Goal: Task Accomplishment & Management: Complete application form

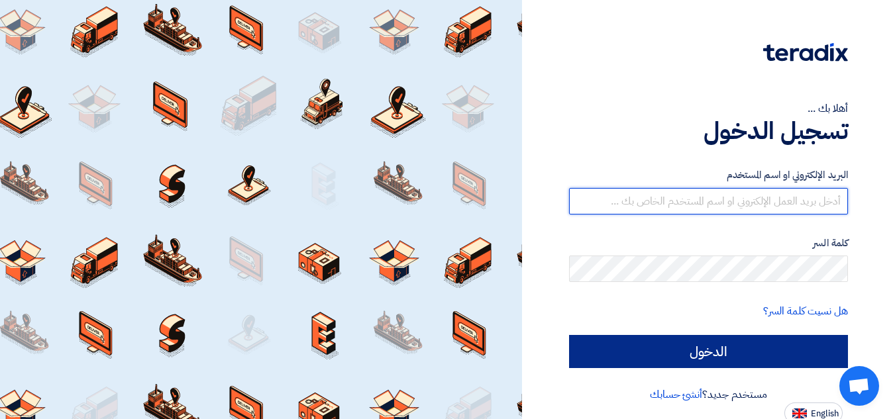
type input "[EMAIL_ADDRESS][DOMAIN_NAME]"
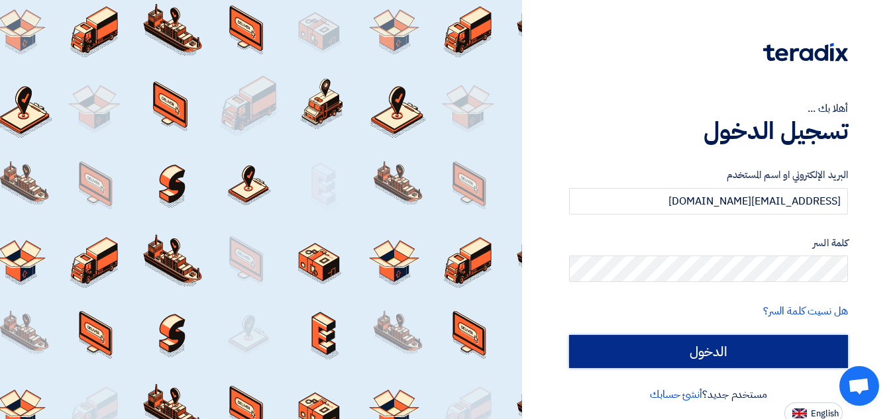
click at [793, 354] on input "الدخول" at bounding box center [708, 351] width 279 height 33
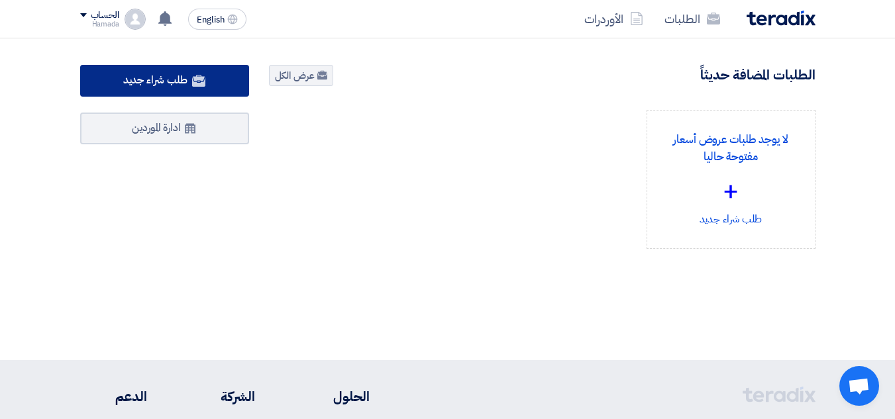
click at [122, 86] on link "طلب شراء جديد" at bounding box center [164, 81] width 169 height 32
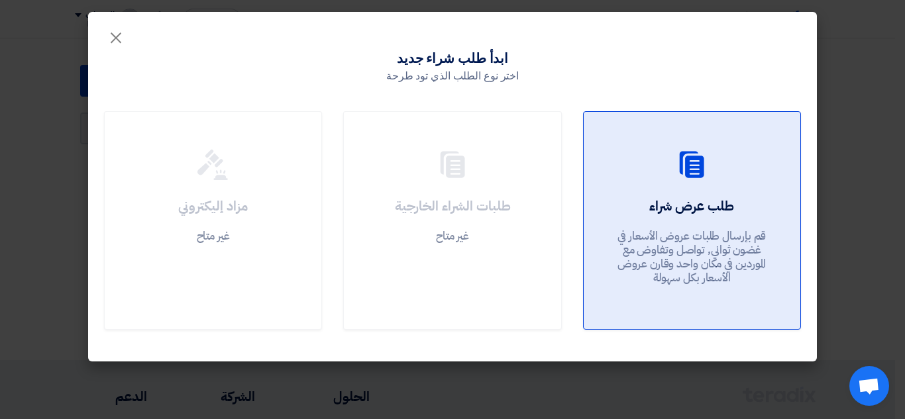
click at [672, 209] on h2 "طلب عرض شراء" at bounding box center [691, 206] width 85 height 19
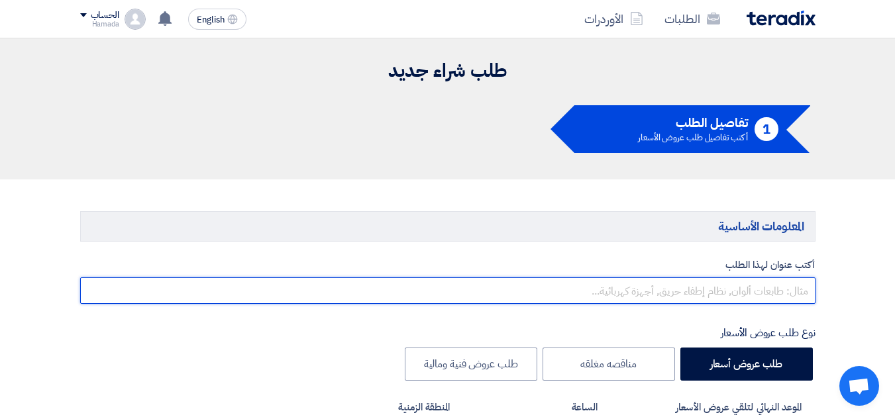
click at [700, 300] on input "text" at bounding box center [447, 291] width 735 height 26
drag, startPoint x: 700, startPoint y: 293, endPoint x: 686, endPoint y: 289, distance: 14.9
click at [686, 289] on input "repairing rubber valves" at bounding box center [447, 291] width 735 height 26
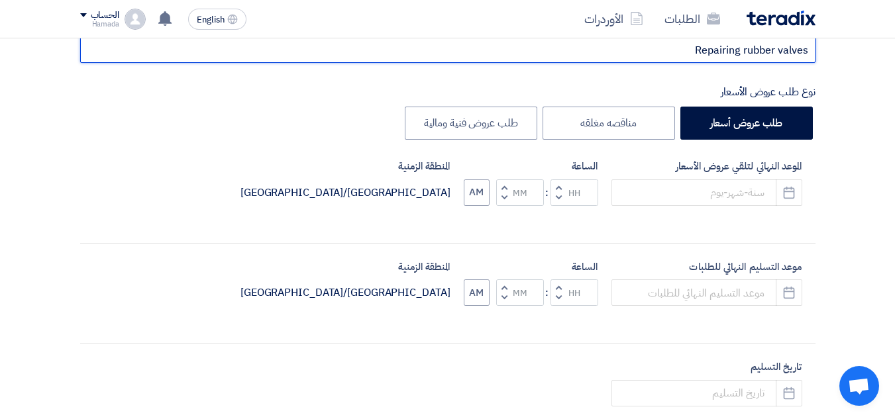
scroll to position [265, 0]
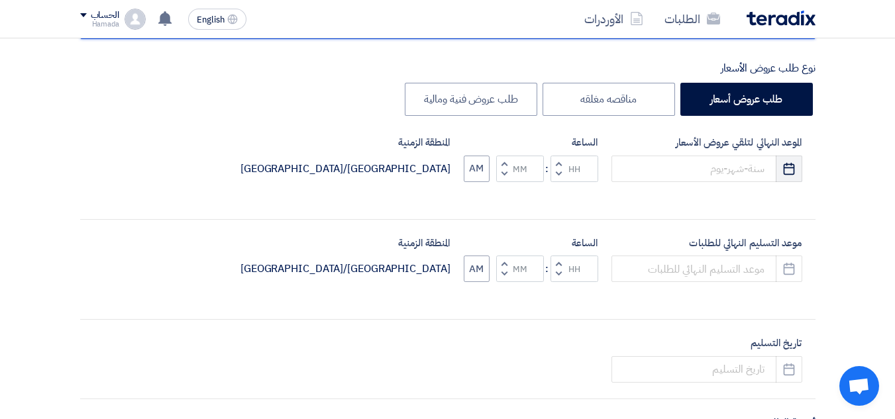
type input "Repairing rubber valves"
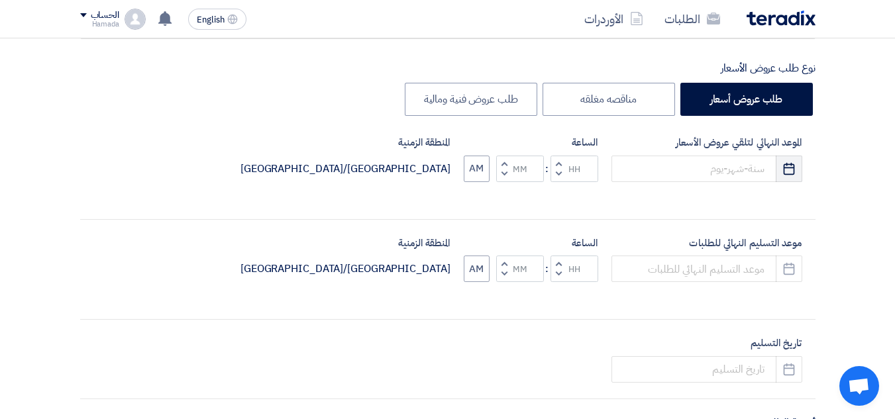
click at [781, 174] on button "Pick a date" at bounding box center [789, 169] width 26 height 26
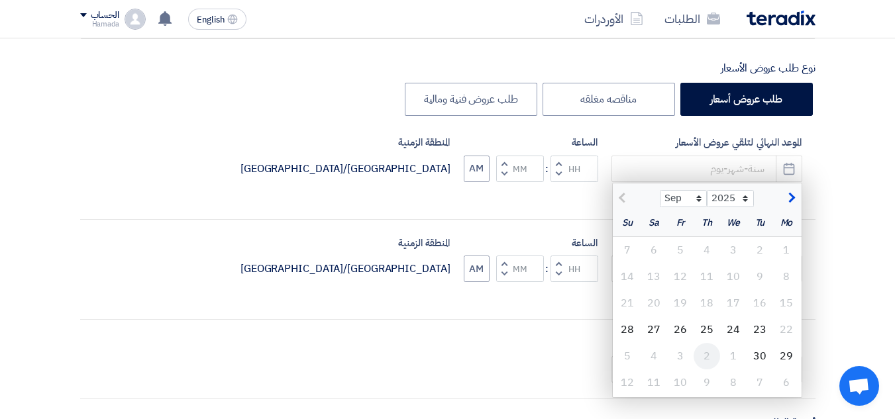
click at [701, 353] on div "2" at bounding box center [706, 356] width 26 height 26
type input "[DATE]"
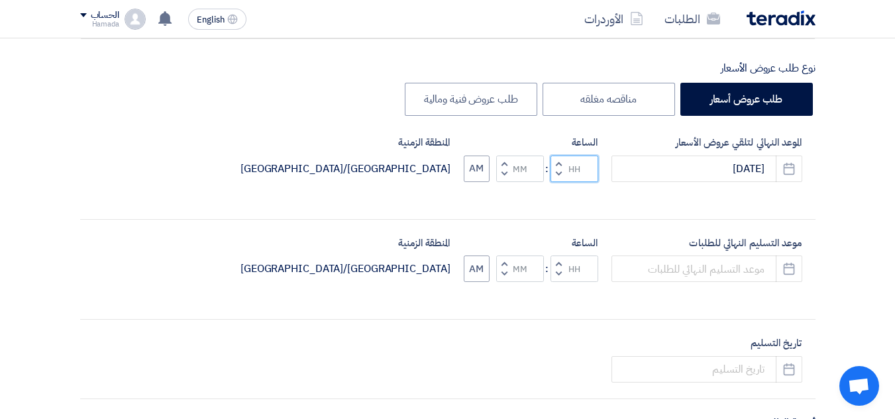
click at [576, 170] on input "Hours" at bounding box center [574, 169] width 48 height 26
type input "11"
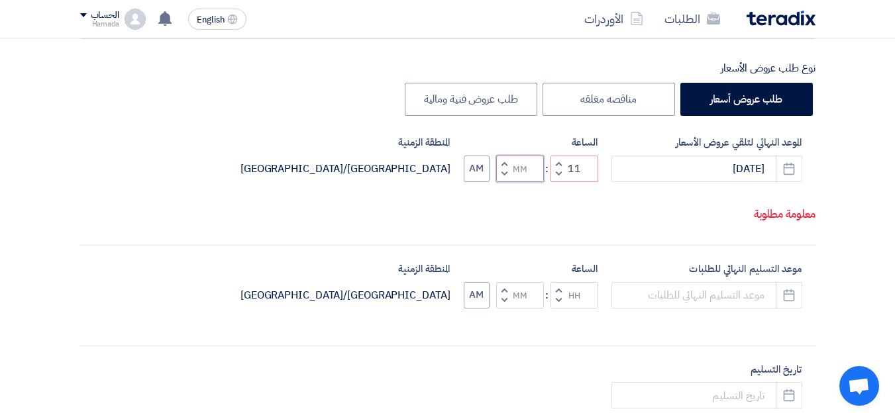
click at [525, 162] on div "الساعة Increment hours 11 Decrement hours : Increment minutes Decrement minutes…" at bounding box center [531, 158] width 134 height 47
type input "30"
click at [791, 327] on div "أكتب عنوان لهذا الطلب Repairing rubber valves نوع طلب عروض الأسعار طلب عروض أسع…" at bounding box center [447, 334] width 755 height 682
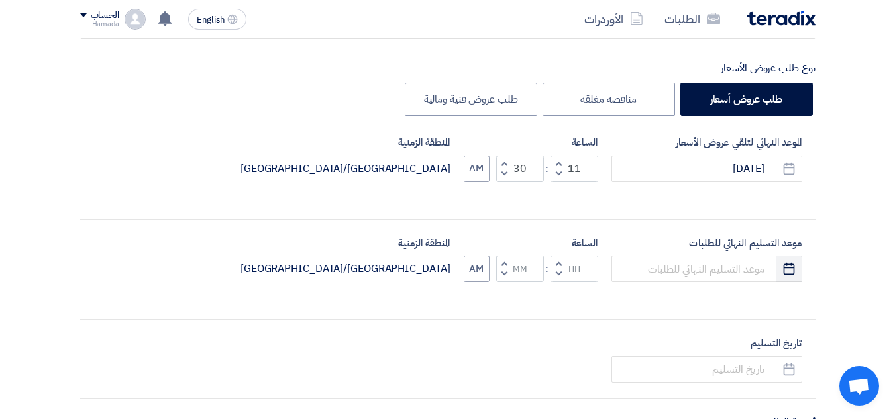
click at [789, 266] on icon "Pick a date" at bounding box center [788, 268] width 13 height 13
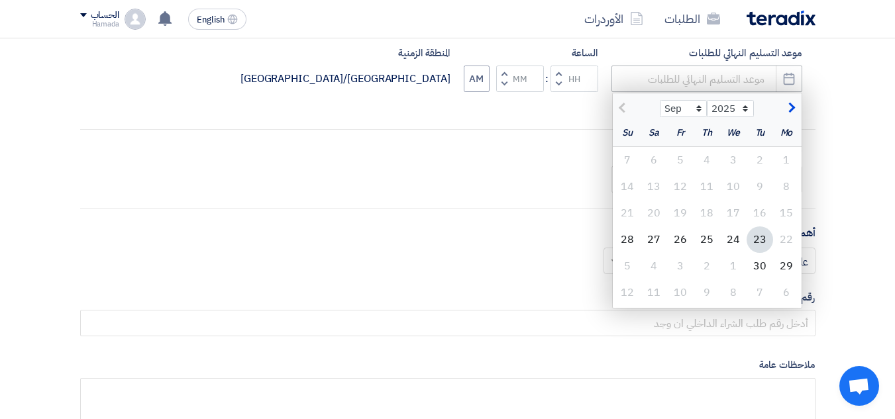
scroll to position [464, 0]
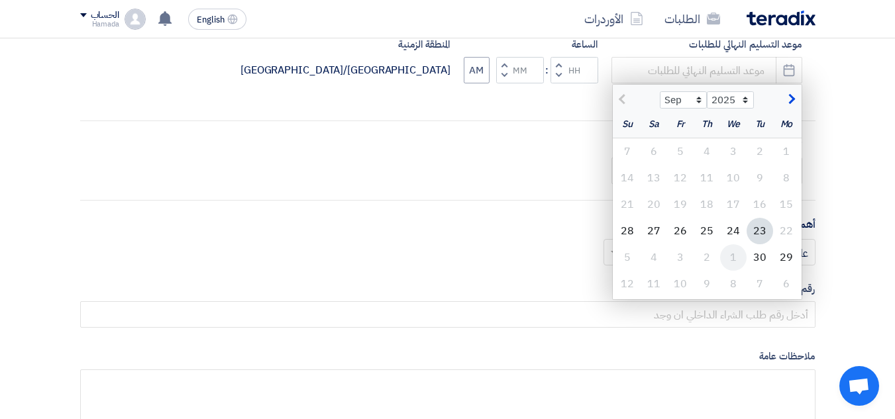
click at [735, 259] on div "1" at bounding box center [733, 257] width 26 height 26
type input "[DATE]"
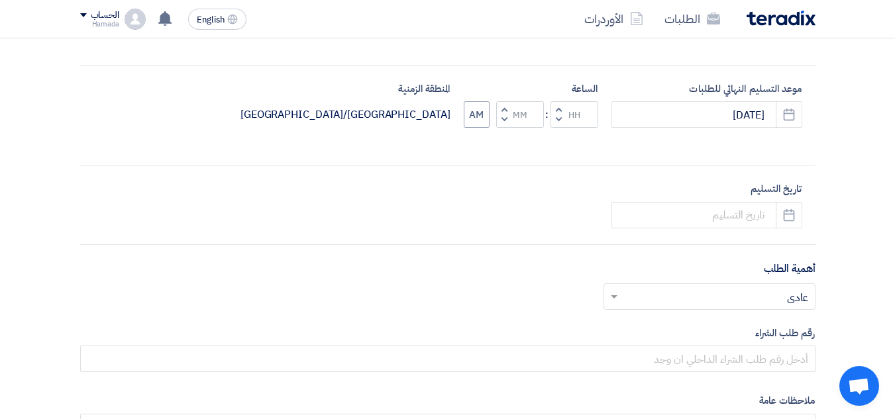
scroll to position [397, 0]
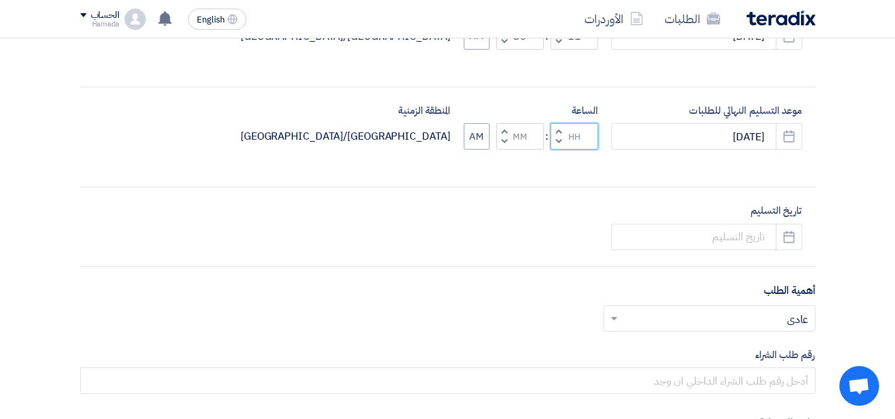
click at [581, 133] on input "Hours" at bounding box center [574, 136] width 48 height 26
type input "11"
click at [529, 131] on div "الساعة Increment hours 11 Decrement hours : Increment minutes Decrement minutes…" at bounding box center [531, 126] width 134 height 47
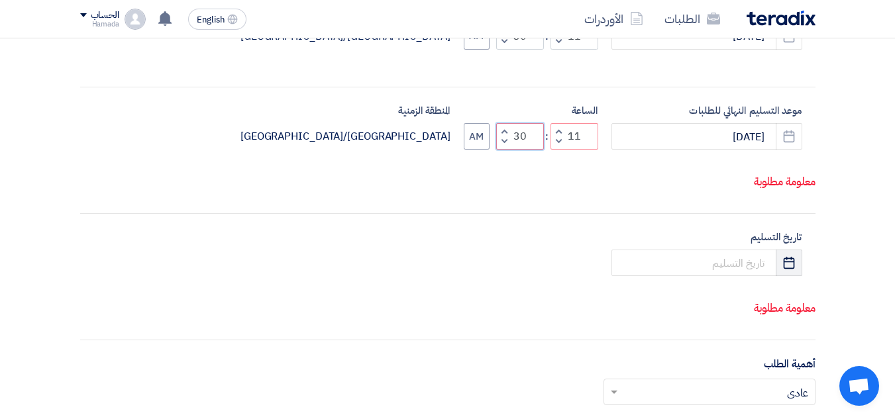
type input "30"
click at [788, 292] on div "أكتب عنوان لهذا الطلب Repairing rubber valves نوع طلب عروض الأسعار طلب عروض أسع…" at bounding box center [447, 224] width 755 height 729
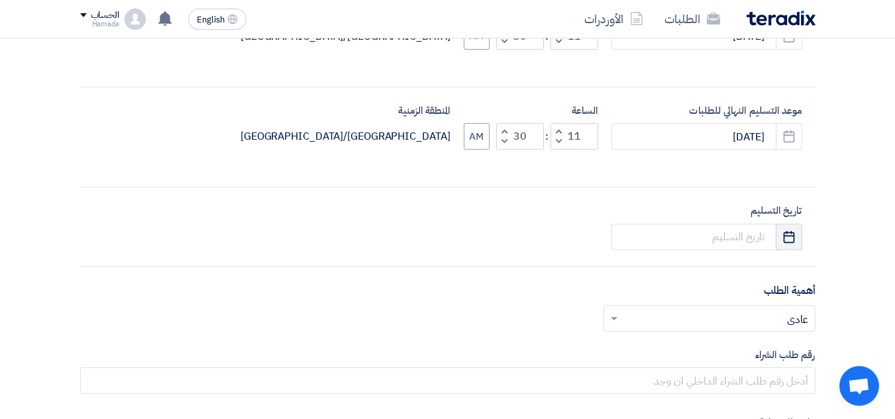
click at [786, 236] on use "button" at bounding box center [789, 236] width 11 height 12
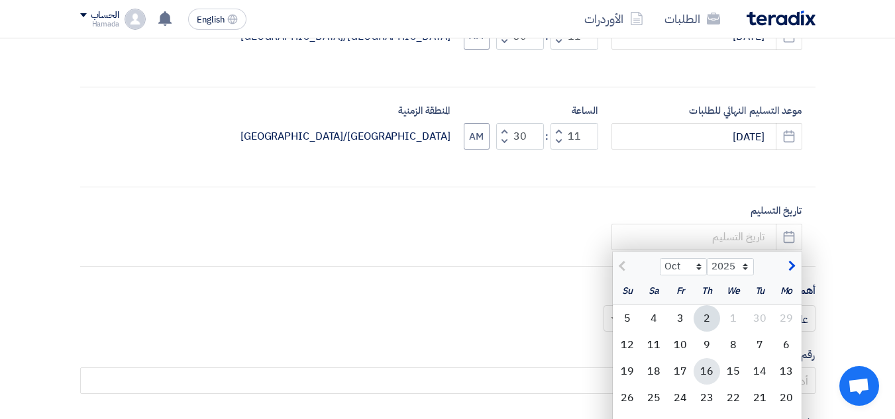
click at [706, 371] on div "16" at bounding box center [706, 371] width 26 height 26
type input "[DATE]"
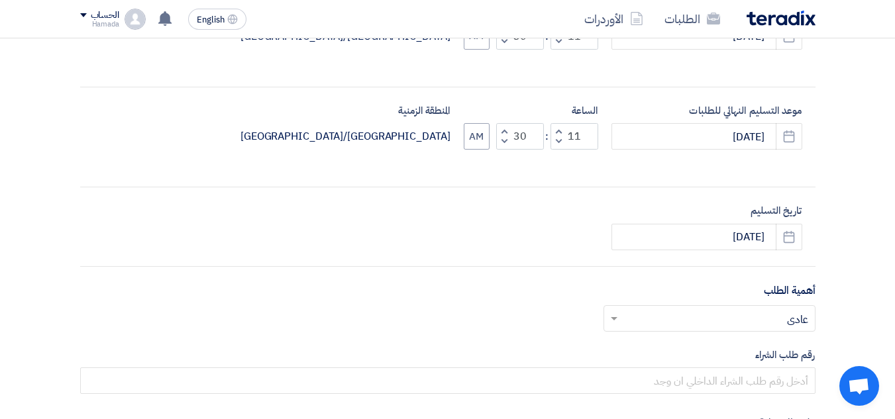
click at [790, 318] on input "text" at bounding box center [716, 320] width 185 height 22
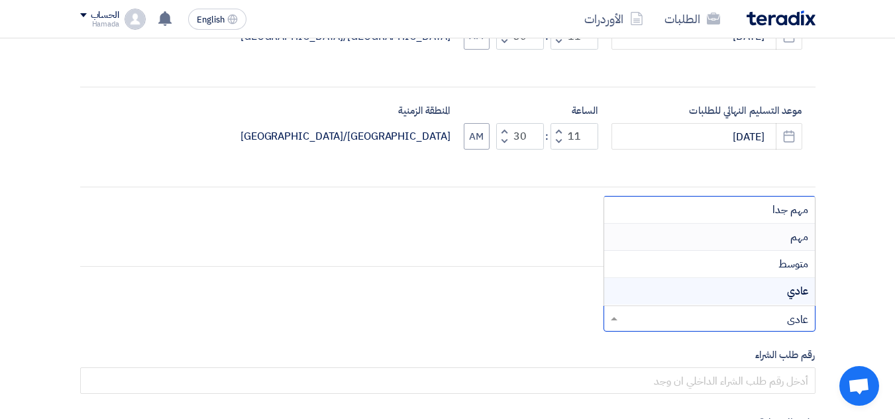
click at [748, 233] on div "مهم" at bounding box center [709, 237] width 211 height 27
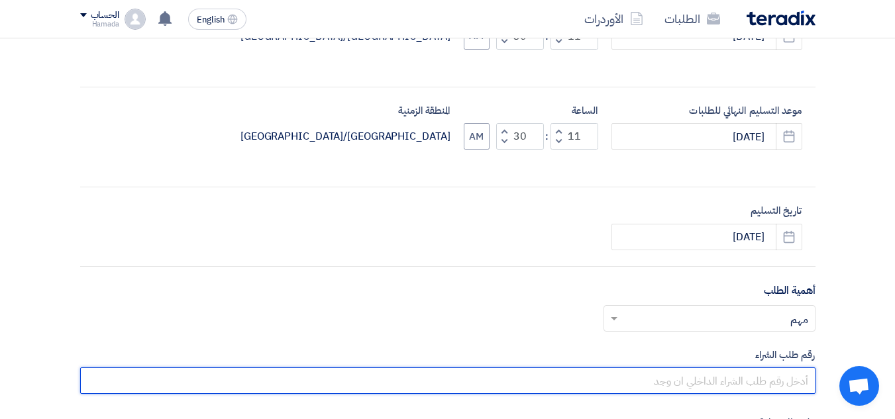
click at [721, 382] on input "text" at bounding box center [447, 381] width 735 height 26
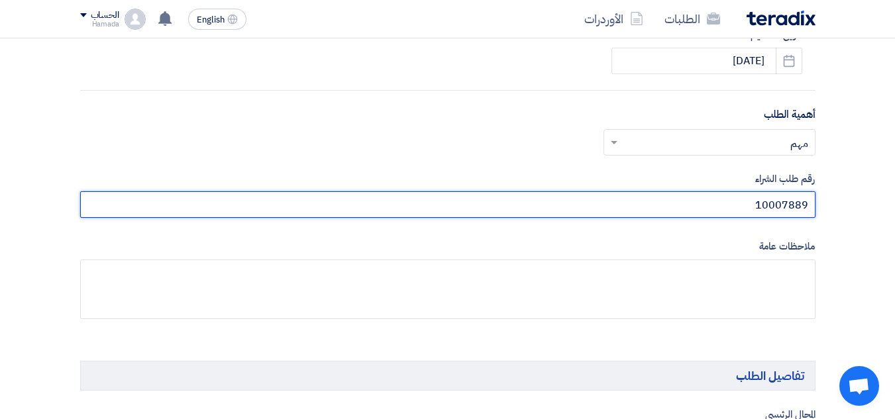
scroll to position [662, 0]
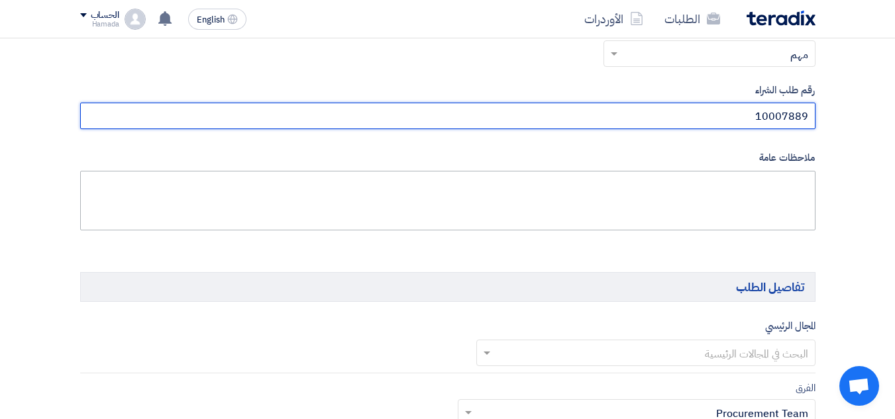
type input "10007889"
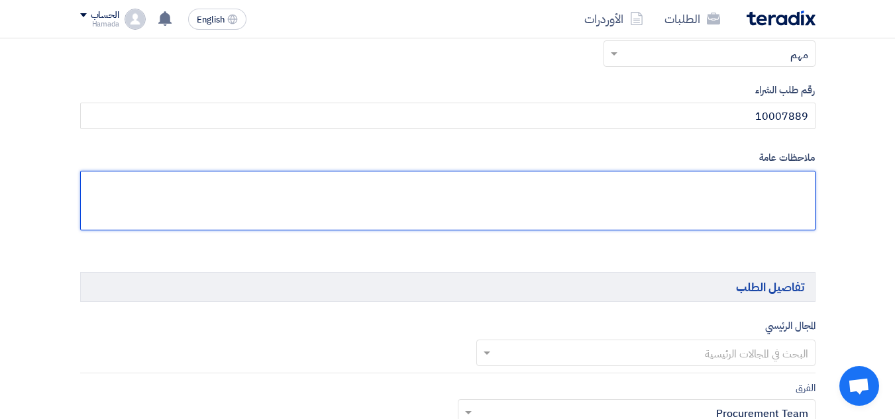
click at [709, 185] on textarea at bounding box center [447, 201] width 735 height 60
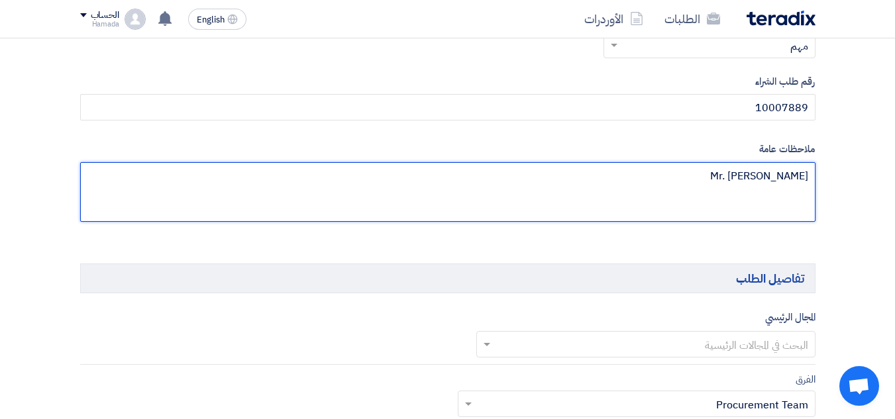
scroll to position [795, 0]
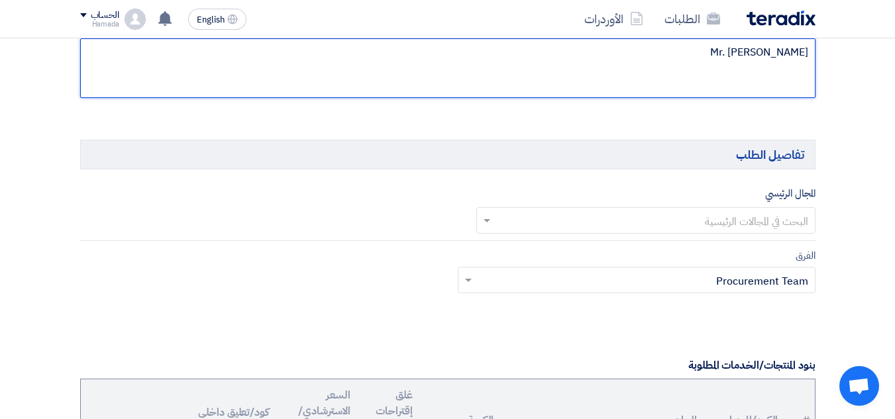
type textarea "Mr. [PERSON_NAME]"
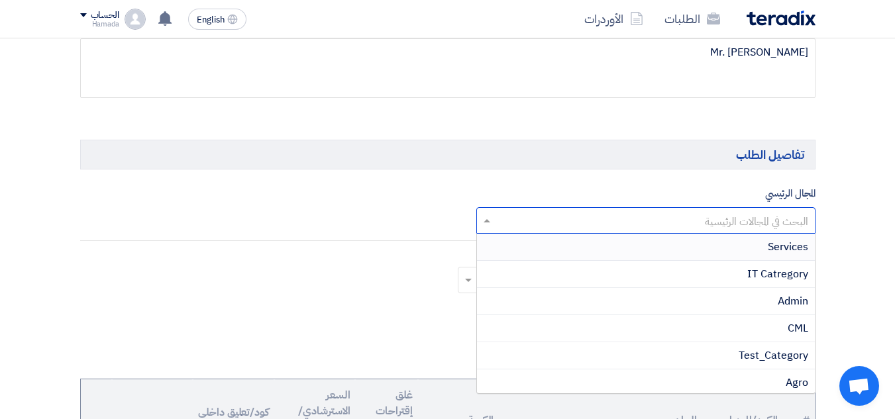
click at [736, 220] on input "text" at bounding box center [653, 222] width 313 height 22
click at [737, 245] on div "Services" at bounding box center [646, 247] width 338 height 27
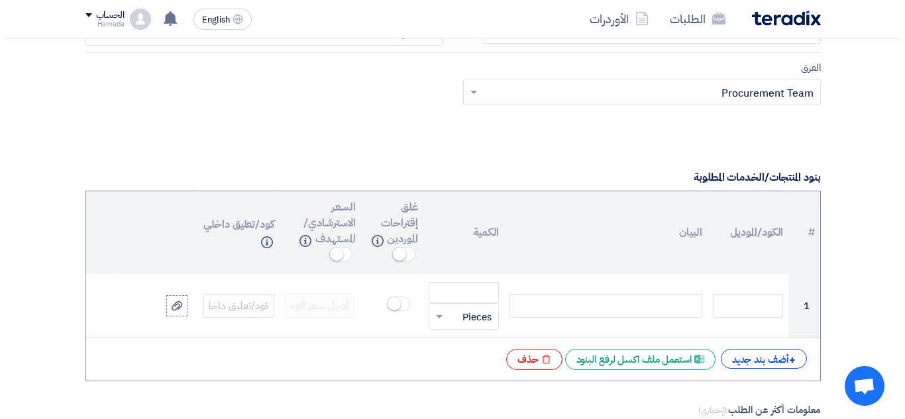
scroll to position [994, 0]
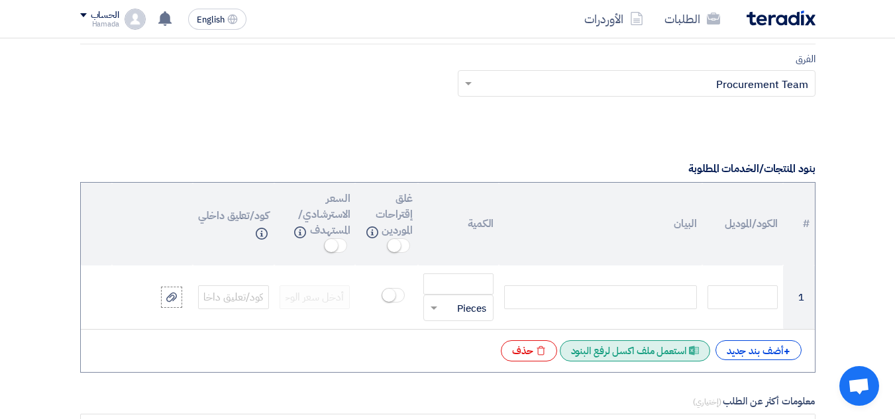
click at [663, 351] on div "Excel file استعمل ملف اكسل لرفع البنود" at bounding box center [635, 350] width 150 height 21
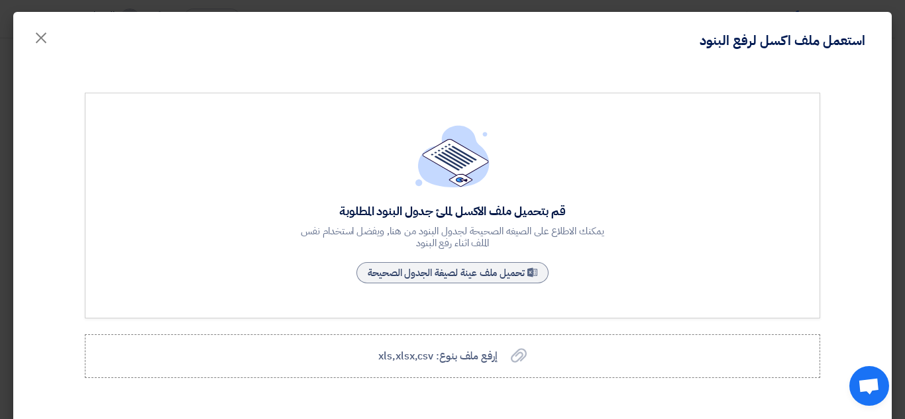
click at [476, 289] on div "قم بتحميل ملف الاكسل لملئ جدول البنود المطلوبة يمكنك الاطلاع على الصيغه الصحيحة…" at bounding box center [452, 206] width 735 height 226
click at [470, 365] on label "إرفع ملف بنوع: xls,xlsx,csv إرفع ملف بنوع: xls,xlsx,csv" at bounding box center [452, 356] width 735 height 44
click at [0, 0] on input "إرفع ملف بنوع: xls,xlsx,csv إرفع ملف بنوع: xls,xlsx,csv" at bounding box center [0, 0] width 0 height 0
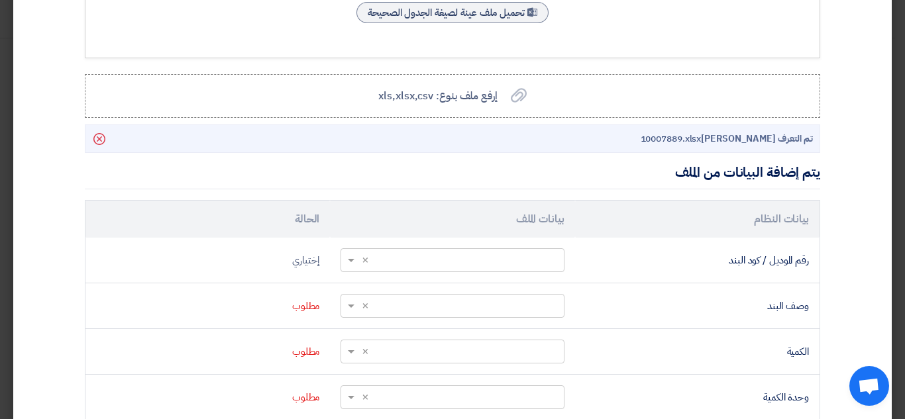
scroll to position [265, 0]
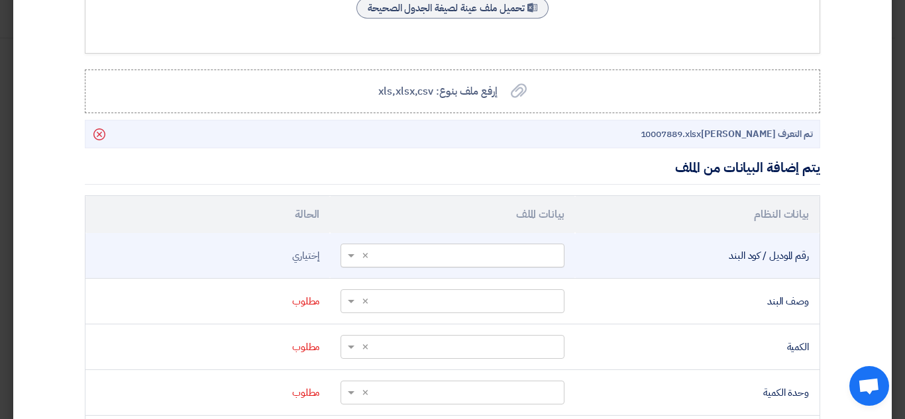
click at [444, 255] on input "text" at bounding box center [459, 255] width 197 height 22
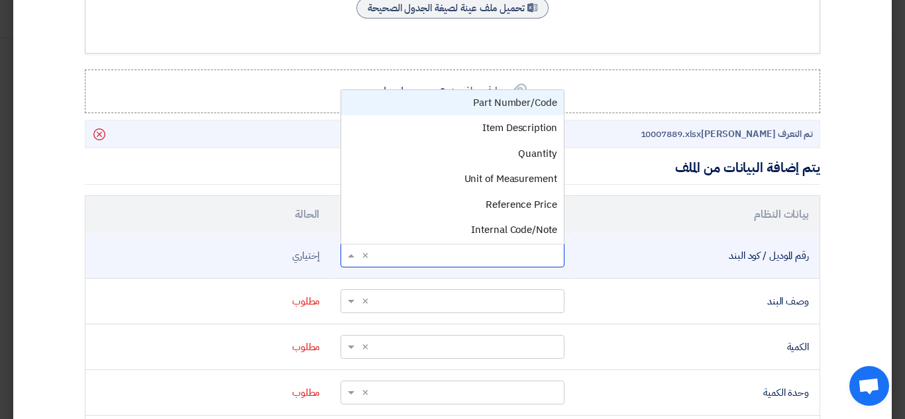
click at [470, 109] on div "Part Number/Code" at bounding box center [452, 103] width 222 height 26
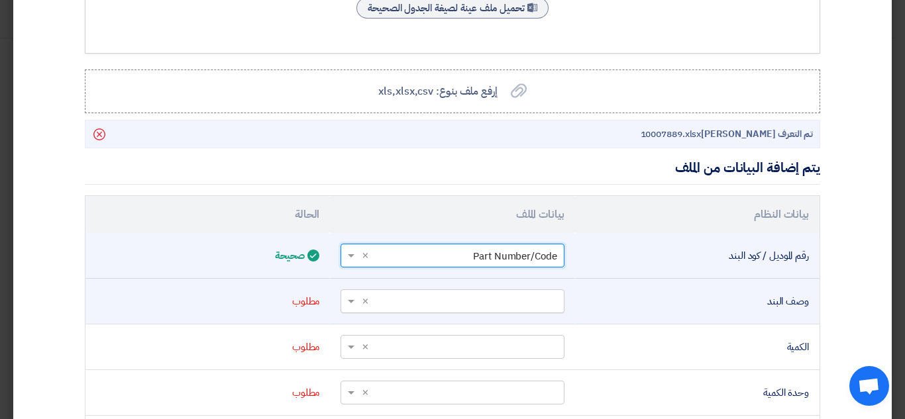
click at [490, 299] on input "text" at bounding box center [459, 301] width 197 height 22
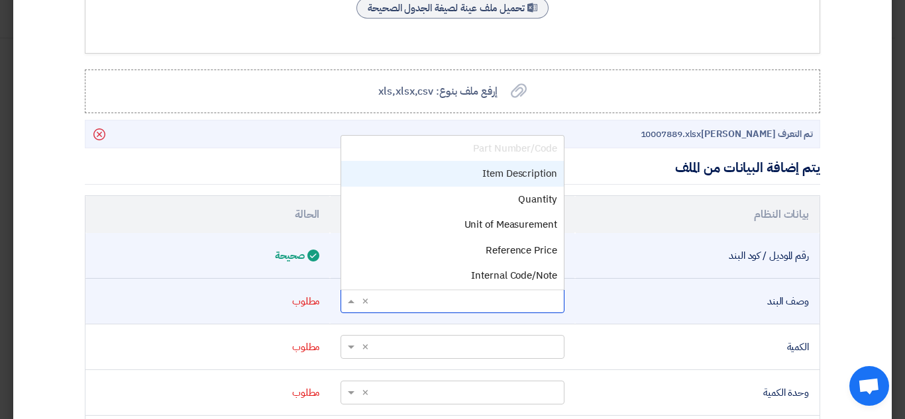
click at [497, 178] on span "Item Description" at bounding box center [519, 173] width 74 height 15
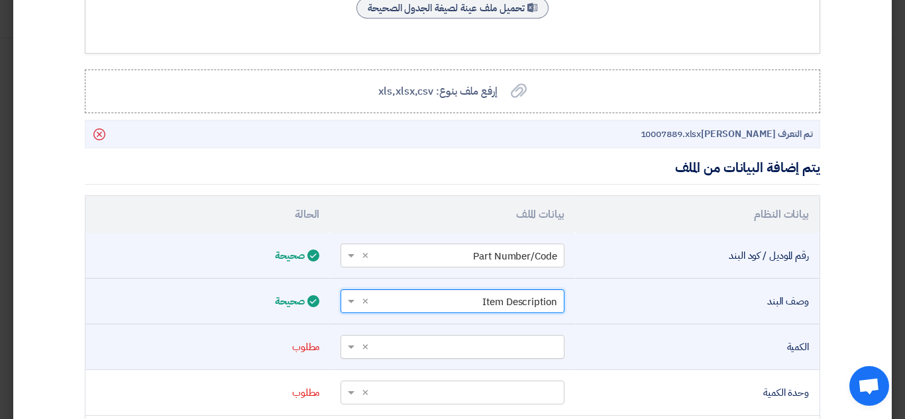
click at [493, 355] on input "text" at bounding box center [459, 347] width 197 height 22
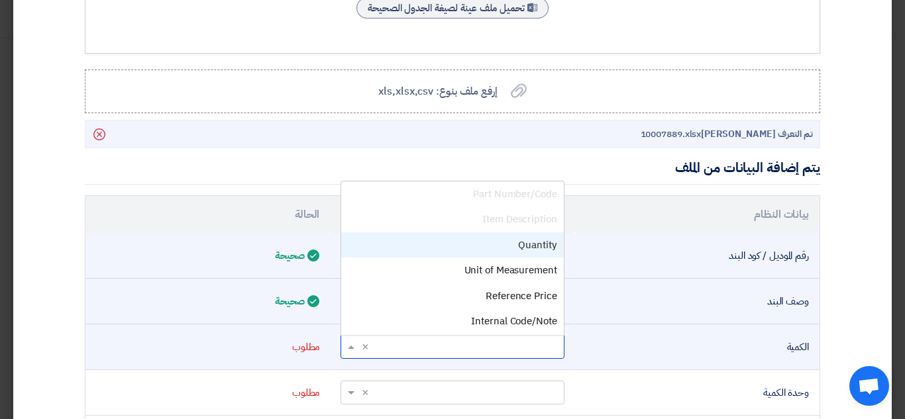
click at [524, 238] on span "Quantity" at bounding box center [537, 245] width 38 height 15
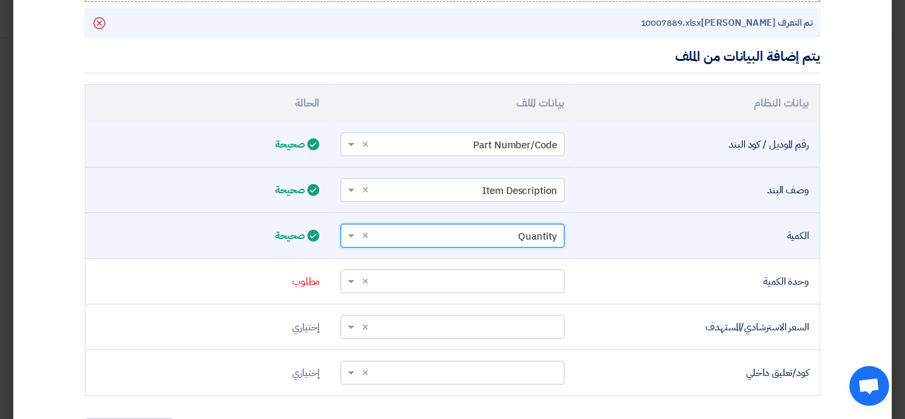
scroll to position [397, 0]
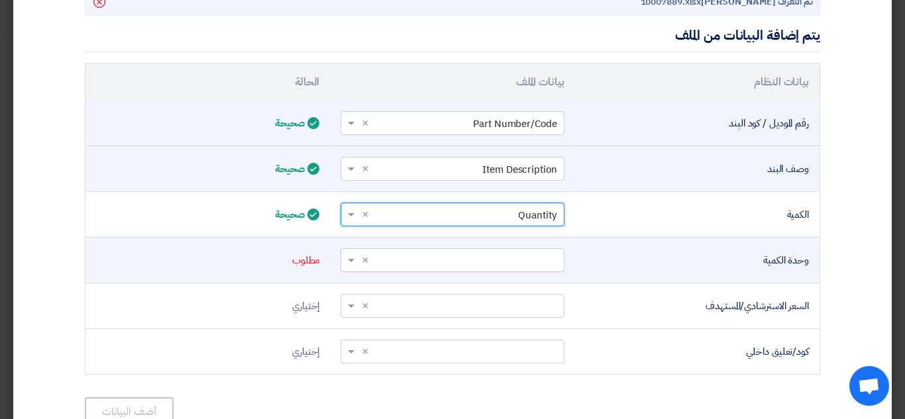
click at [529, 256] on input "text" at bounding box center [459, 260] width 197 height 22
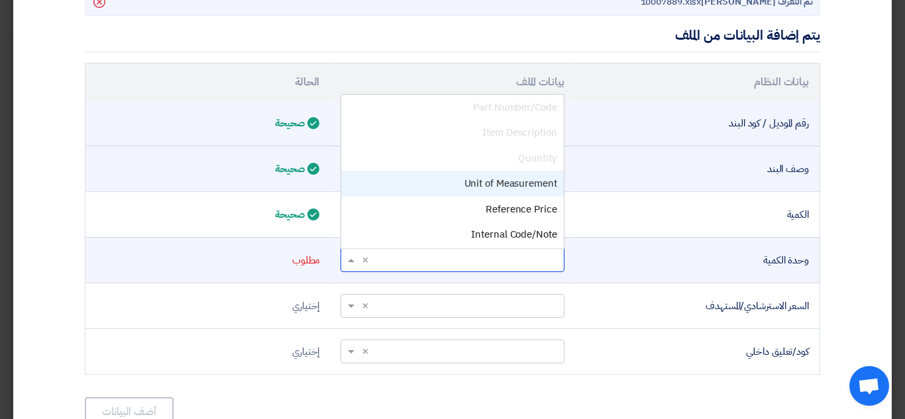
click at [500, 189] on span "Unit of Measurement" at bounding box center [510, 183] width 93 height 15
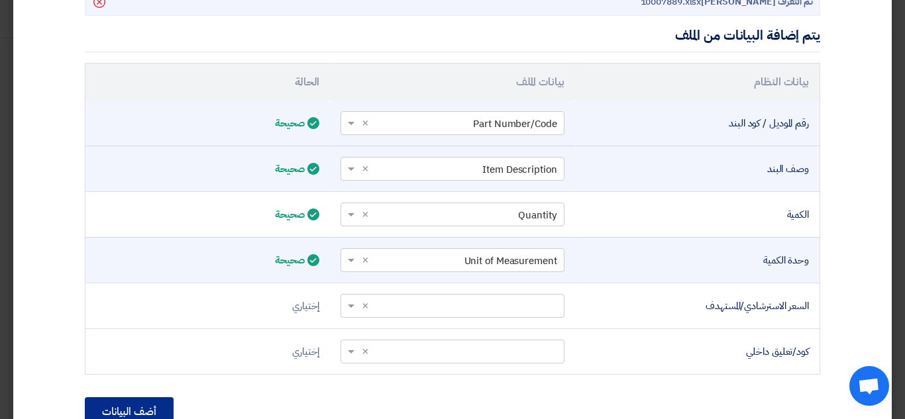
click at [128, 411] on button "أضف البيانات" at bounding box center [129, 411] width 89 height 29
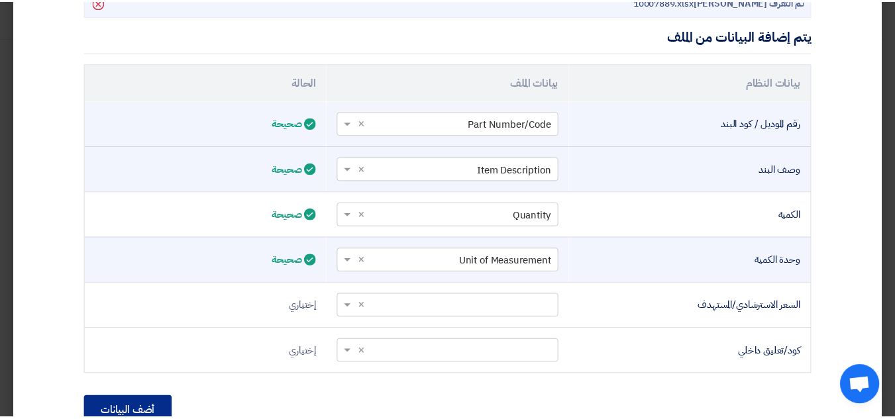
scroll to position [325, 0]
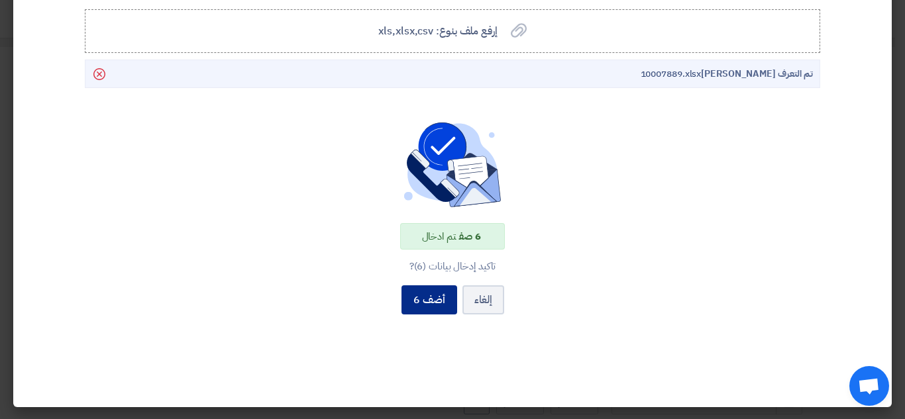
click at [429, 302] on button "أضف 6" at bounding box center [429, 299] width 56 height 29
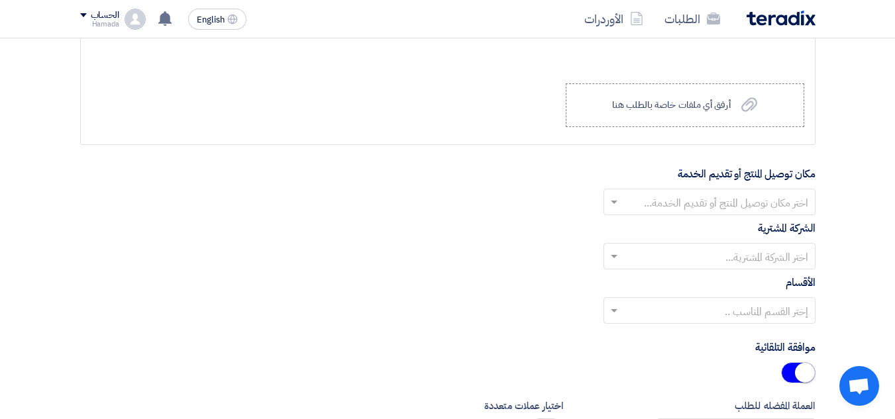
scroll to position [1855, 0]
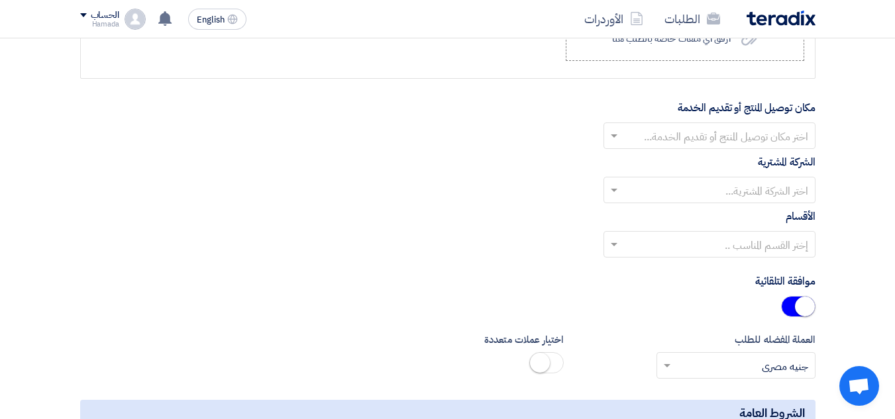
click at [734, 140] on input "text" at bounding box center [716, 137] width 185 height 22
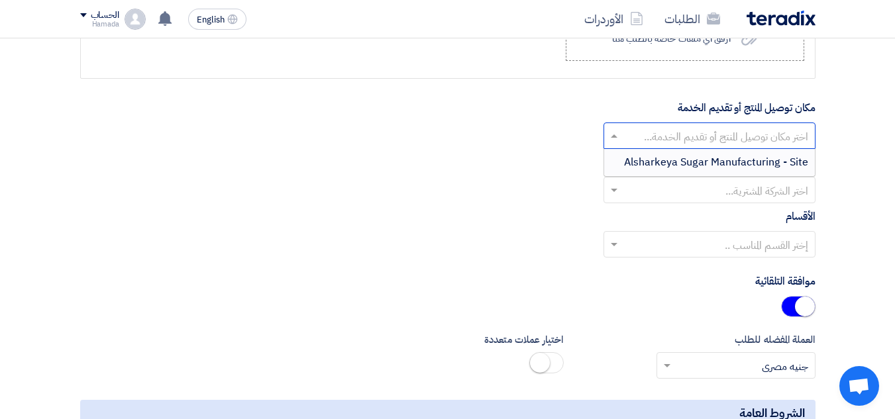
click at [727, 159] on span "Alsharkeya Sugar Manufacturing - Site" at bounding box center [716, 162] width 184 height 16
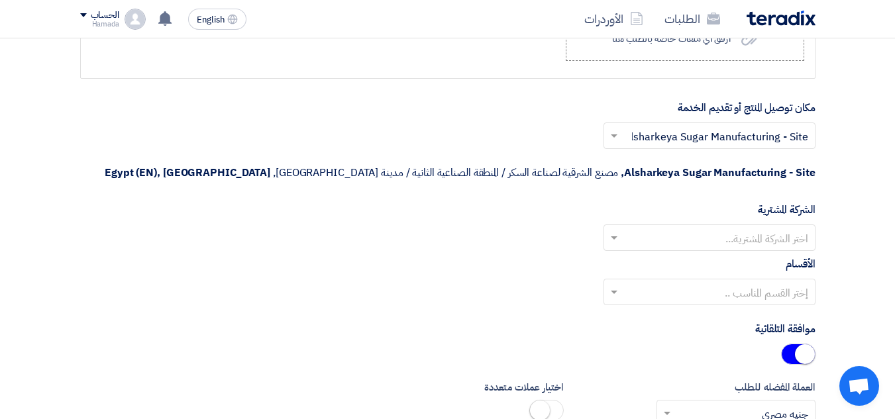
click at [748, 235] on input "text" at bounding box center [716, 239] width 185 height 22
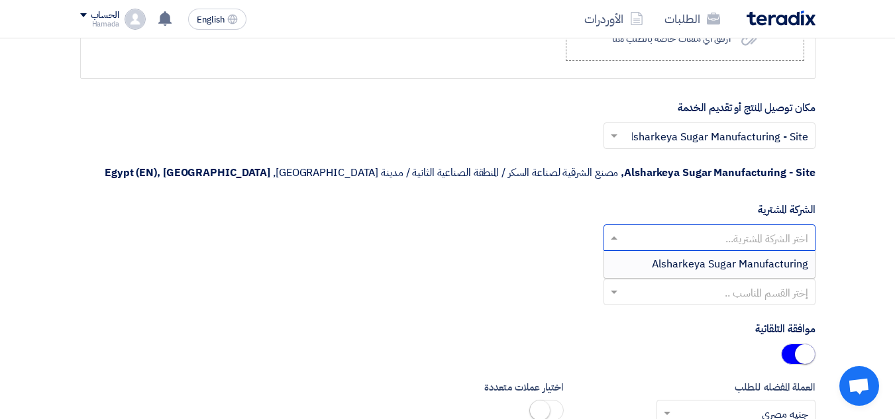
click at [741, 268] on span "Alsharkeya Sugar Manufacturing" at bounding box center [730, 264] width 156 height 16
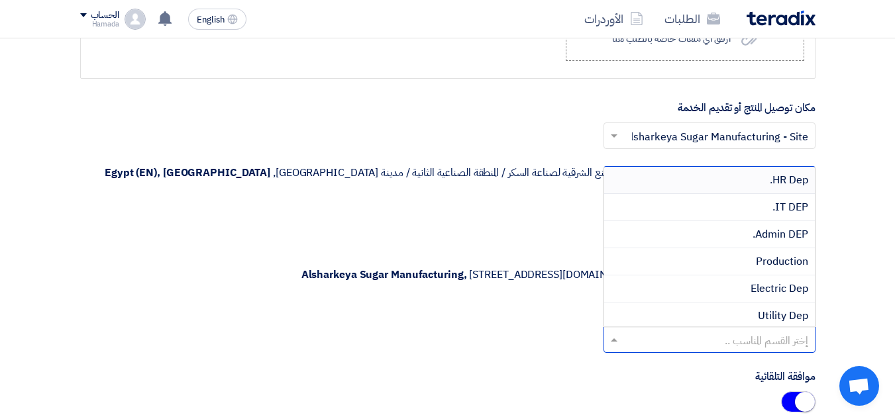
click at [754, 338] on input "text" at bounding box center [716, 341] width 185 height 22
click at [751, 262] on div "Production" at bounding box center [709, 261] width 211 height 27
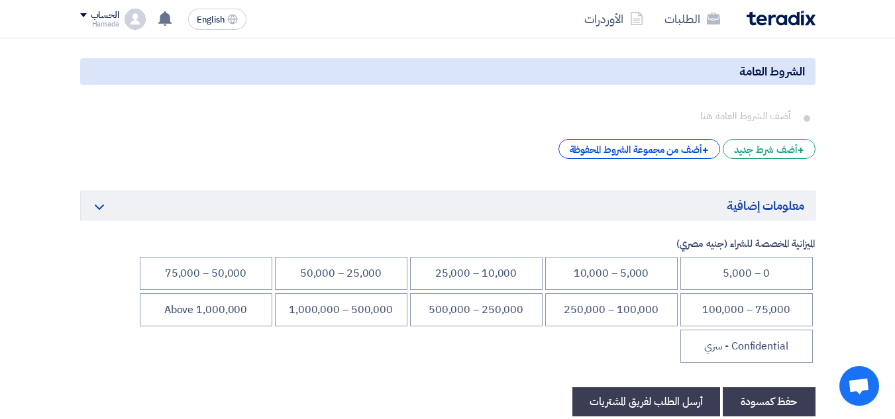
scroll to position [2384, 0]
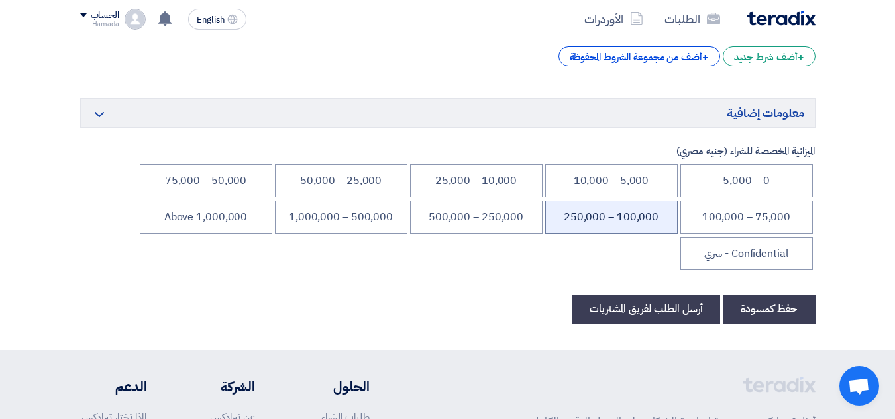
click at [623, 216] on li "100,000 – 250,000" at bounding box center [611, 217] width 132 height 33
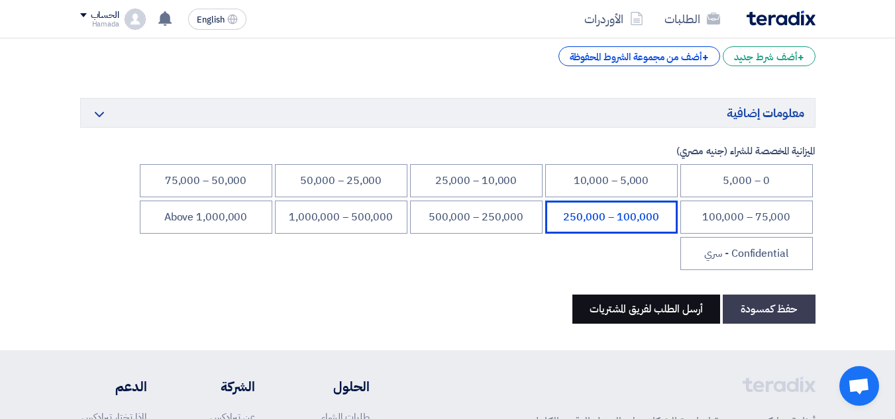
click at [630, 310] on button "أرسل الطلب لفريق المشتريات" at bounding box center [646, 309] width 148 height 29
